Goal: Information Seeking & Learning: Understand process/instructions

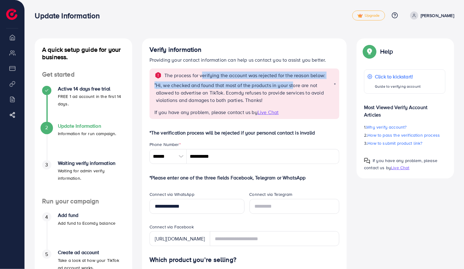
drag, startPoint x: 285, startPoint y: 81, endPoint x: 293, endPoint y: 81, distance: 7.7
click at [293, 81] on div "The process for verifying the account was rejected for the reason below: " Hi, …" at bounding box center [245, 93] width 190 height 50
click at [289, 76] on p "The process for verifying the account was rejected for the reason below:" at bounding box center [244, 75] width 161 height 7
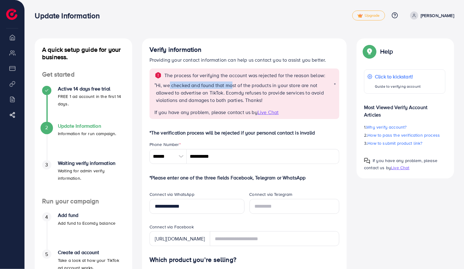
drag, startPoint x: 169, startPoint y: 85, endPoint x: 233, endPoint y: 84, distance: 63.8
click at [233, 84] on p "Hi, we checked and found that most of the products in your store are not allowe…" at bounding box center [245, 92] width 178 height 22
drag, startPoint x: 176, startPoint y: 93, endPoint x: 216, endPoint y: 94, distance: 39.7
click at [216, 94] on p "Hi, we checked and found that most of the products in your store are not allowe…" at bounding box center [245, 92] width 178 height 22
click at [226, 92] on p "Hi, we checked and found that most of the products in your store are not allowe…" at bounding box center [245, 92] width 178 height 22
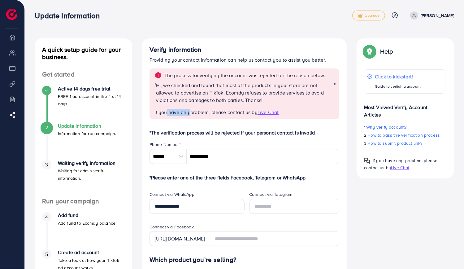
drag, startPoint x: 167, startPoint y: 111, endPoint x: 198, endPoint y: 109, distance: 31.1
click at [191, 111] on span "If you have any problem, please contact us by" at bounding box center [206, 112] width 103 height 7
click at [199, 109] on span "If you have any problem, please contact us by" at bounding box center [206, 112] width 103 height 7
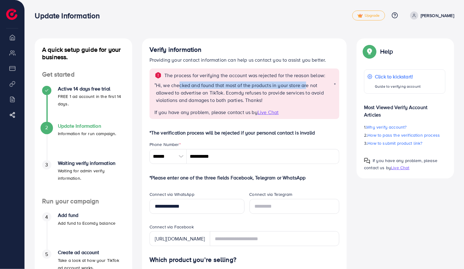
drag, startPoint x: 180, startPoint y: 86, endPoint x: 307, endPoint y: 85, distance: 127.0
click at [307, 85] on p "Hi, we checked and found that most of the products in your store are not allowe…" at bounding box center [245, 92] width 178 height 22
click at [288, 49] on h4 "Verify information" at bounding box center [245, 50] width 190 height 8
click at [208, 86] on p "Hi, we checked and found that most of the products in your store are not allowe…" at bounding box center [245, 92] width 178 height 22
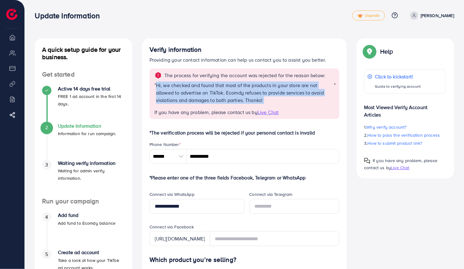
click at [208, 86] on p "Hi, we checked and found that most of the products in your store are not allowe…" at bounding box center [245, 92] width 178 height 22
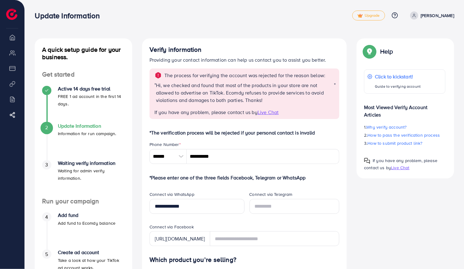
click at [212, 85] on p "Hi, we checked and found that most of the products in your store are not allowe…" at bounding box center [245, 92] width 178 height 22
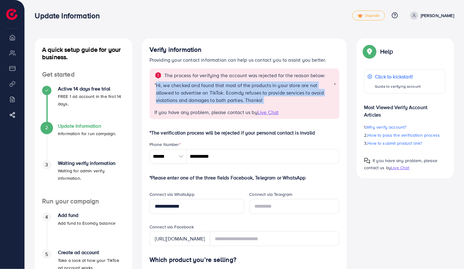
click at [212, 85] on p "Hi, we checked and found that most of the products in your store are not allowe…" at bounding box center [245, 92] width 178 height 22
click at [212, 84] on p "Hi, we checked and found that most of the products in your store are not allowe…" at bounding box center [245, 92] width 178 height 22
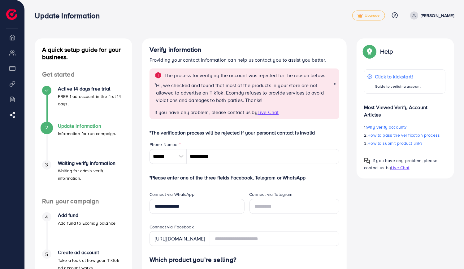
click at [200, 86] on p "Hi, we checked and found that most of the products in your store are not allowe…" at bounding box center [245, 92] width 178 height 22
click at [213, 97] on p "Hi, we checked and found that most of the products in your store are not allowe…" at bounding box center [245, 92] width 178 height 22
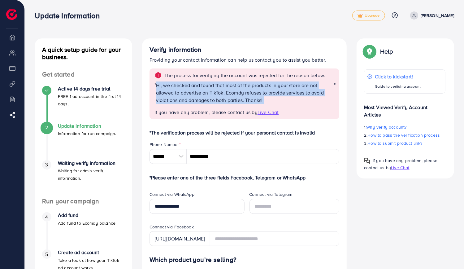
click at [213, 97] on p "Hi, we checked and found that most of the products in your store are not allowe…" at bounding box center [245, 92] width 178 height 22
click at [213, 90] on p "Hi, we checked and found that most of the products in your store are not allowe…" at bounding box center [245, 92] width 178 height 22
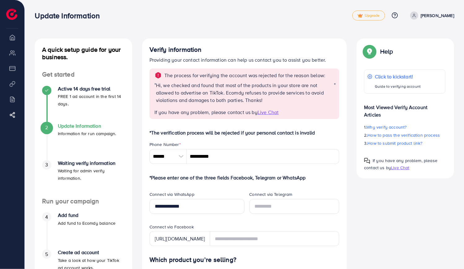
click at [214, 85] on p "Hi, we checked and found that most of the products in your store are not allowe…" at bounding box center [245, 92] width 178 height 22
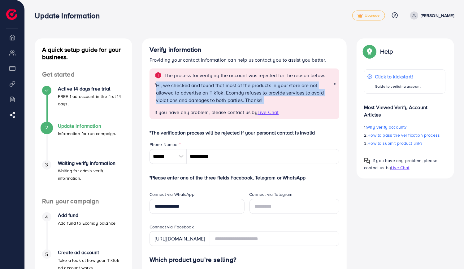
click at [214, 85] on p "Hi, we checked and found that most of the products in your store are not allowe…" at bounding box center [245, 92] width 178 height 22
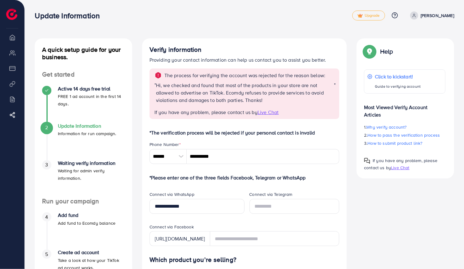
click at [248, 113] on span "If you have any problem, please contact us by" at bounding box center [206, 112] width 103 height 7
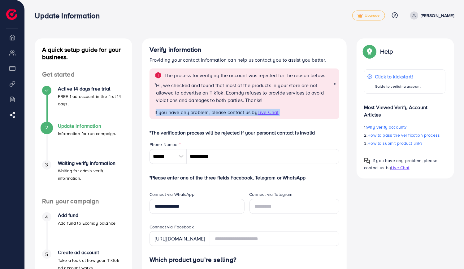
click at [248, 112] on span "If you have any problem, please contact us by" at bounding box center [206, 112] width 103 height 7
